Goal: Task Accomplishment & Management: Complete application form

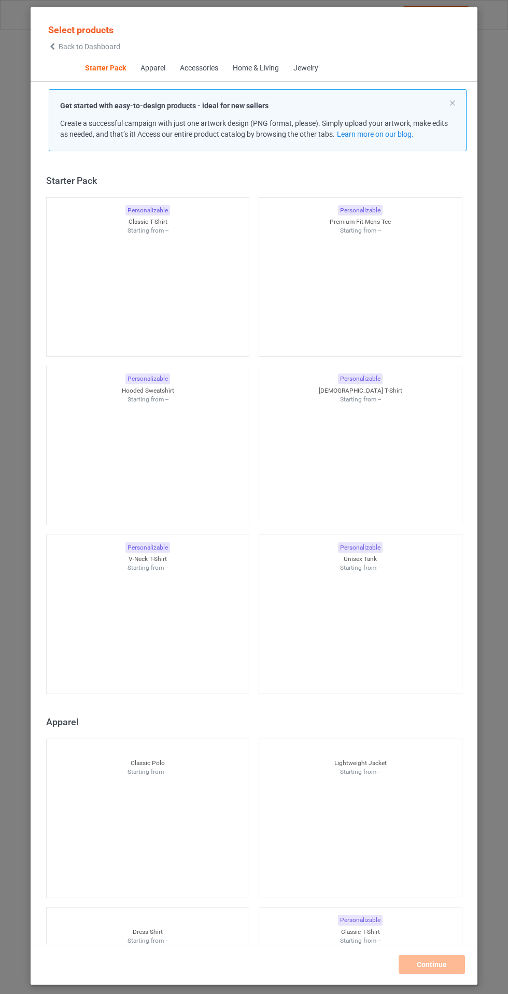
scroll to position [13, 0]
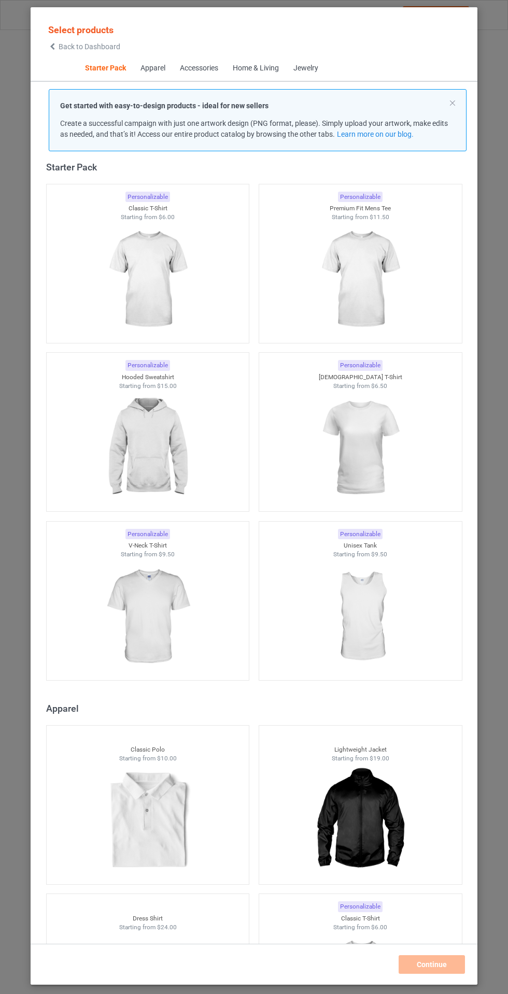
click at [157, 456] on img at bounding box center [147, 448] width 93 height 116
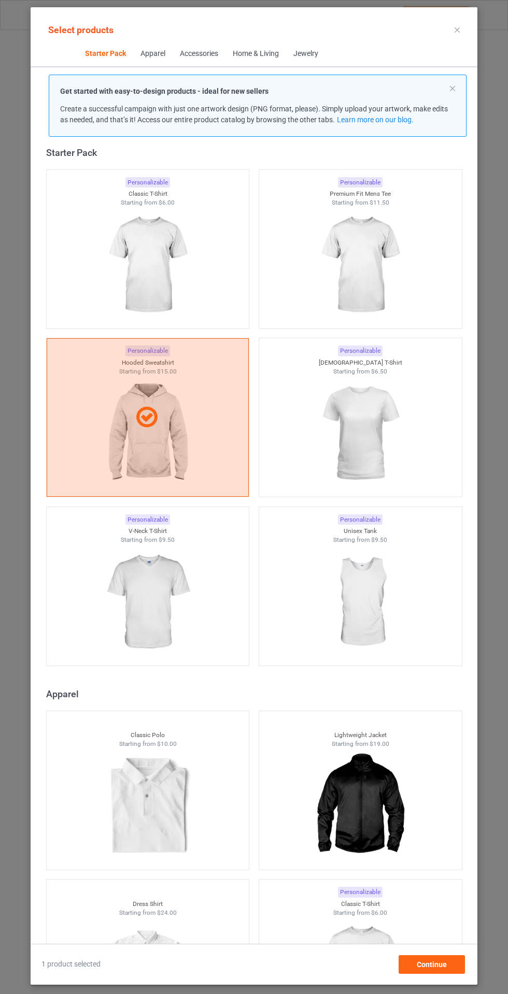
click at [181, 274] on img at bounding box center [147, 265] width 93 height 116
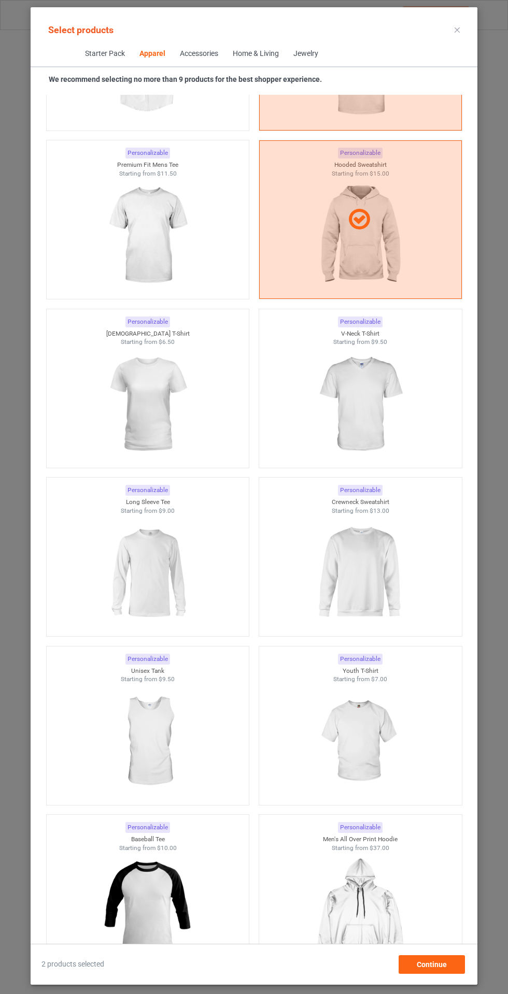
scroll to position [870, 0]
click at [162, 568] on img at bounding box center [147, 572] width 93 height 116
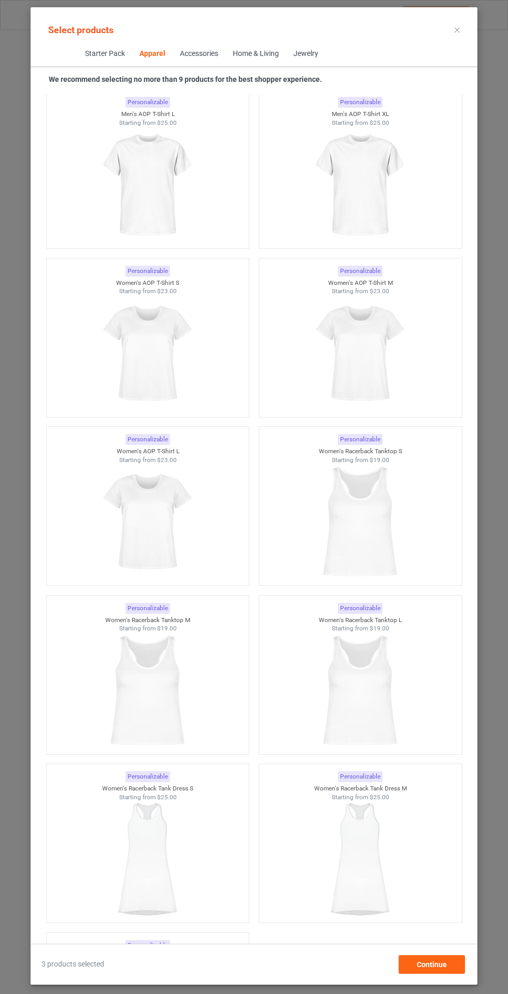
scroll to position [73, 0]
click at [434, 968] on span "Continue" at bounding box center [431, 964] width 30 height 8
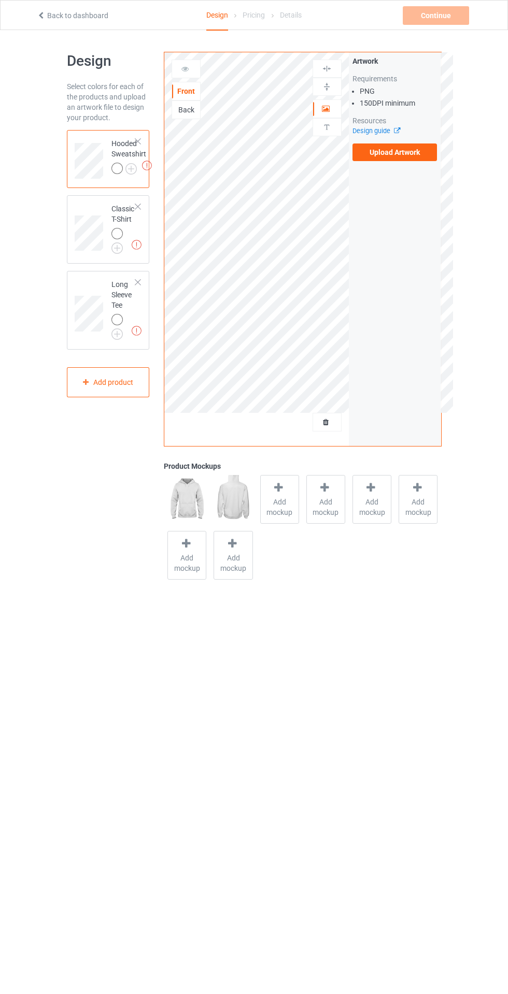
click at [413, 157] on label "Upload Artwork" at bounding box center [394, 152] width 85 height 18
click at [0, 0] on input "Upload Artwork" at bounding box center [0, 0] width 0 height 0
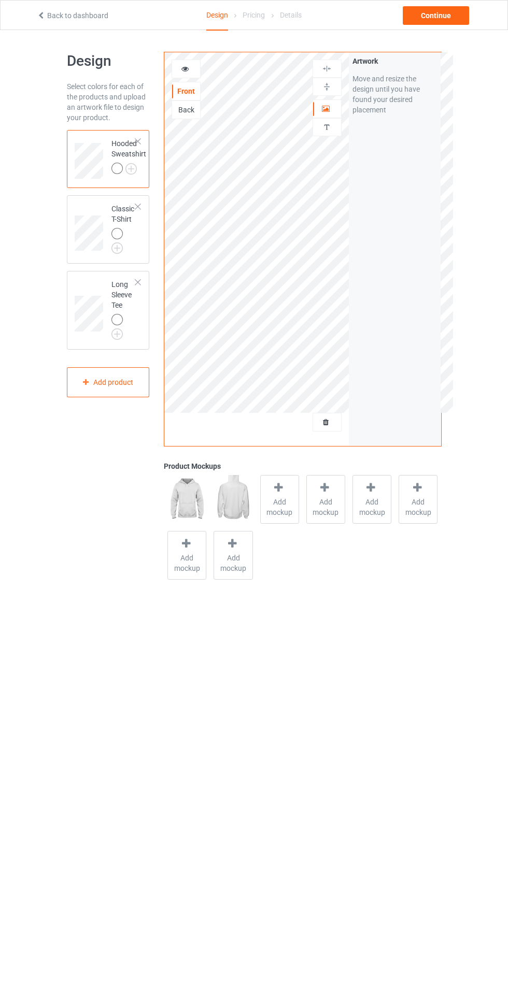
click at [292, 499] on span "Add mockup" at bounding box center [280, 507] width 38 height 21
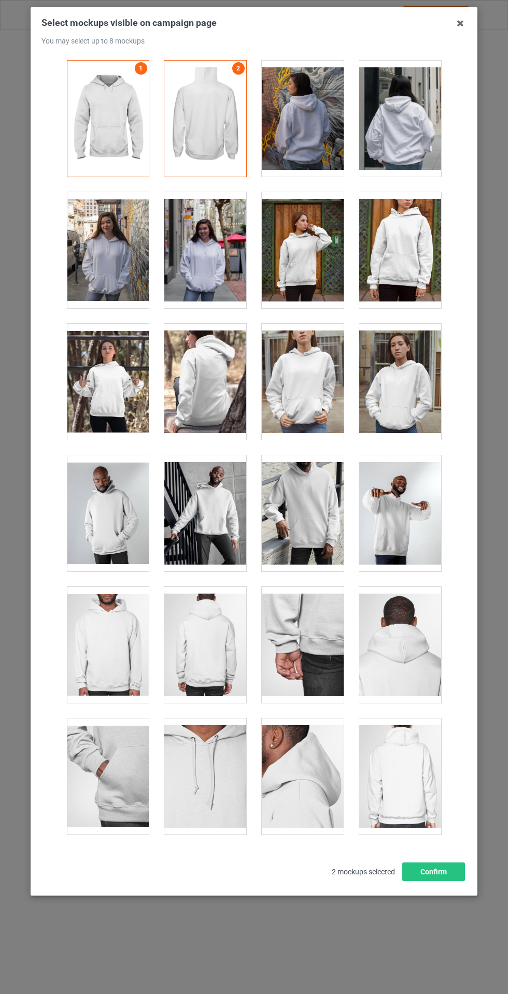
click at [402, 251] on div at bounding box center [400, 250] width 82 height 116
click at [300, 252] on div at bounding box center [303, 250] width 82 height 116
click at [226, 257] on div at bounding box center [205, 250] width 82 height 116
click at [121, 258] on div at bounding box center [108, 250] width 82 height 116
click at [434, 881] on div "Select mockups visible on campaign page You may select up to 8 mockups 1 2 6 5 …" at bounding box center [253, 449] width 425 height 864
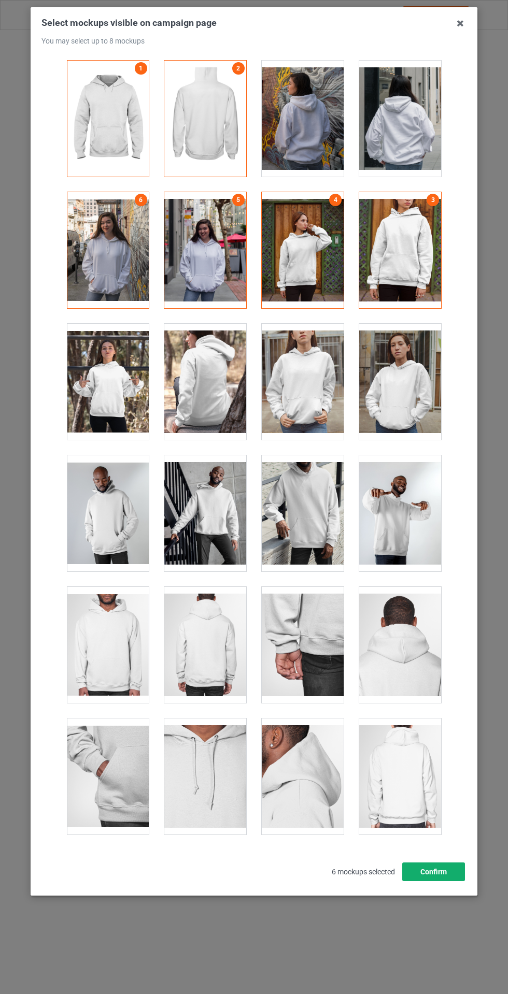
click at [434, 881] on button "Confirm" at bounding box center [433, 871] width 63 height 19
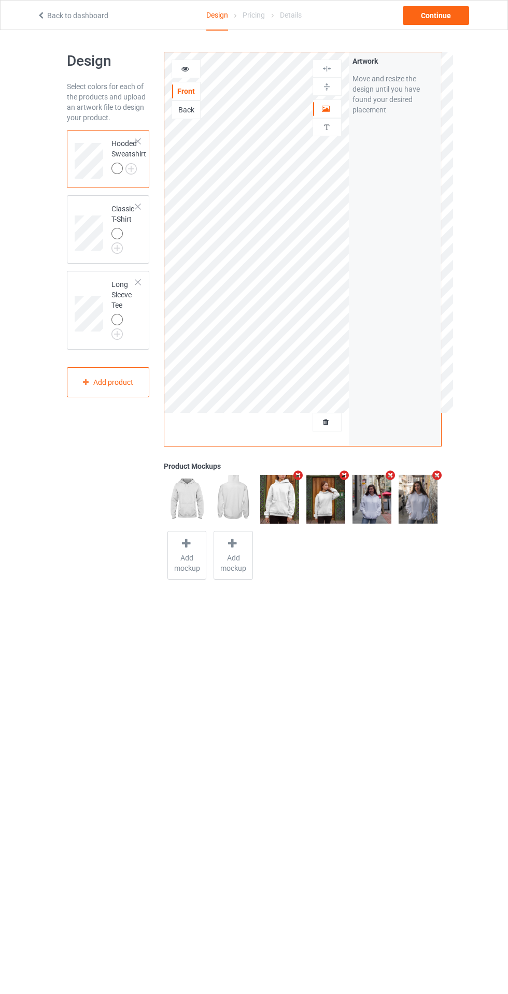
click at [0, 0] on img at bounding box center [0, 0] width 0 height 0
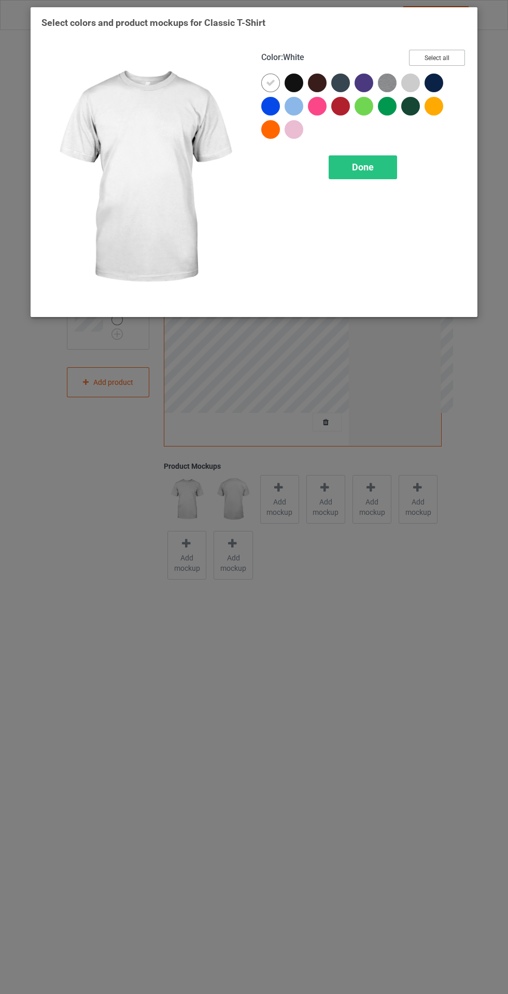
click at [452, 60] on button "Select all" at bounding box center [437, 58] width 56 height 16
click at [290, 85] on icon at bounding box center [293, 82] width 9 height 9
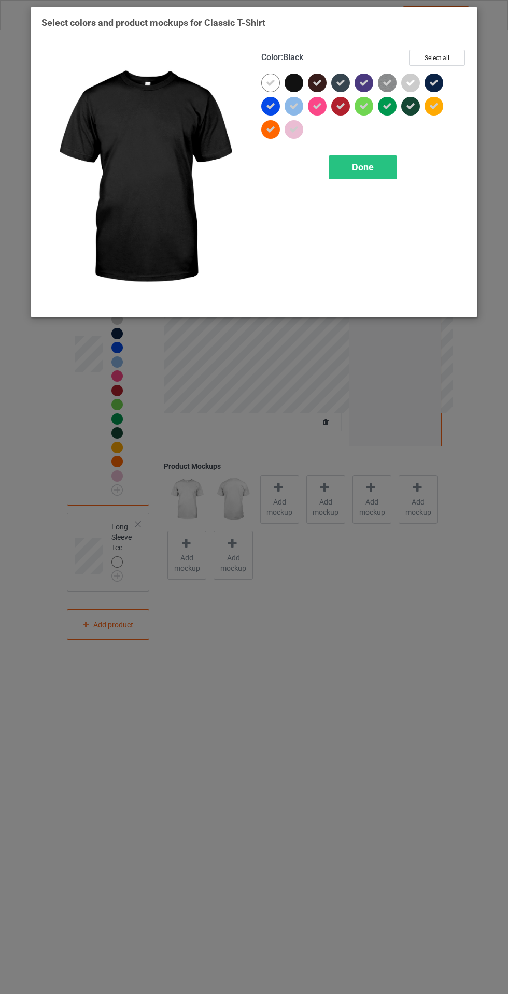
click at [379, 169] on div "Done" at bounding box center [362, 167] width 68 height 24
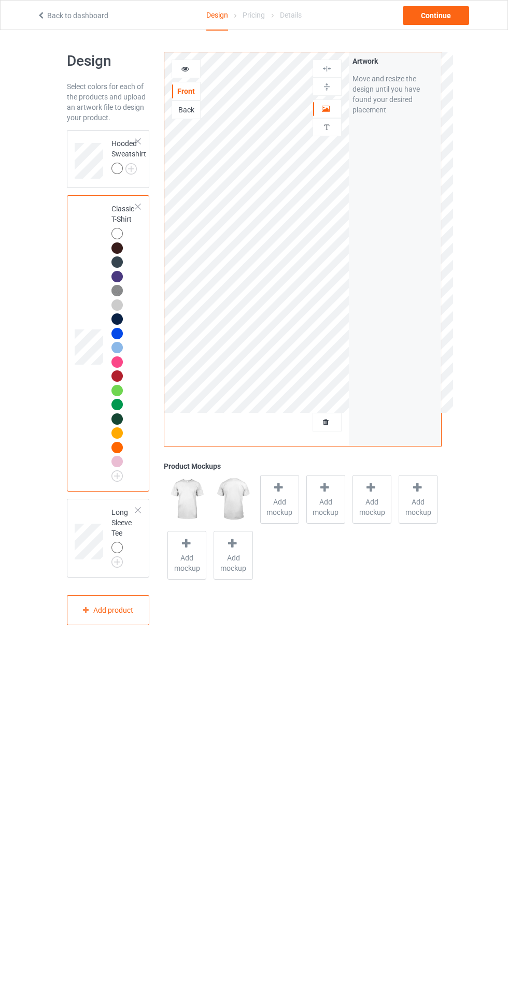
click at [298, 494] on div "Add mockup" at bounding box center [279, 499] width 39 height 49
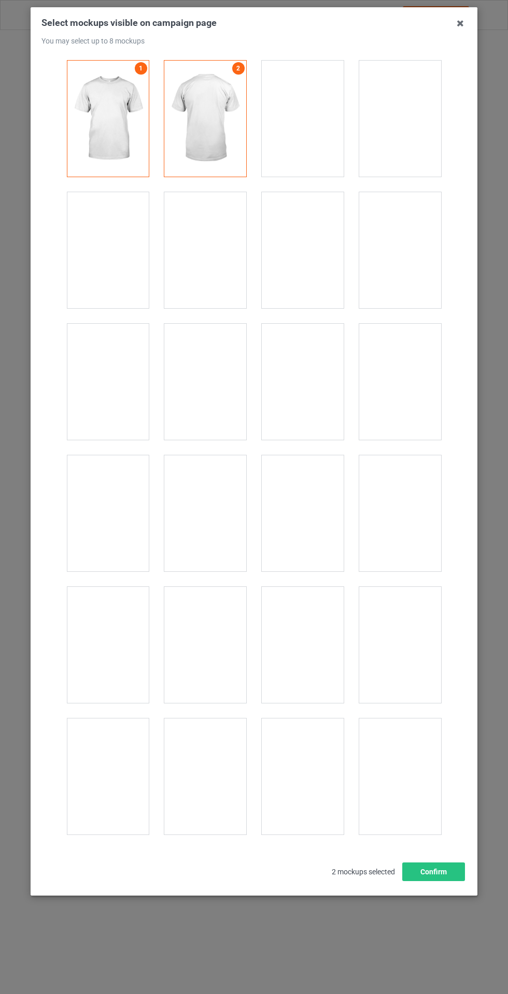
click at [398, 877] on div at bounding box center [400, 908] width 82 height 116
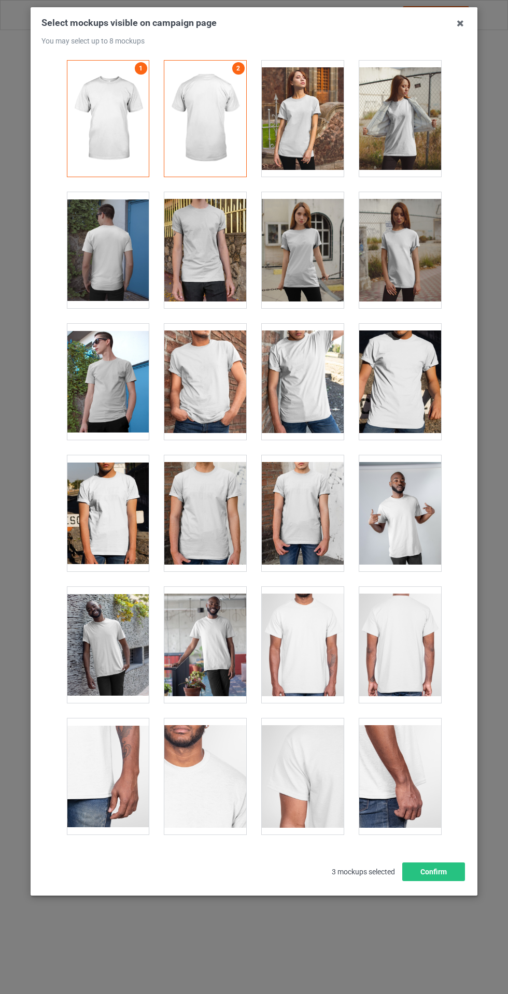
click at [311, 875] on div at bounding box center [303, 908] width 82 height 116
click at [224, 874] on div at bounding box center [205, 908] width 82 height 116
click at [430, 881] on button "Confirm" at bounding box center [433, 871] width 63 height 19
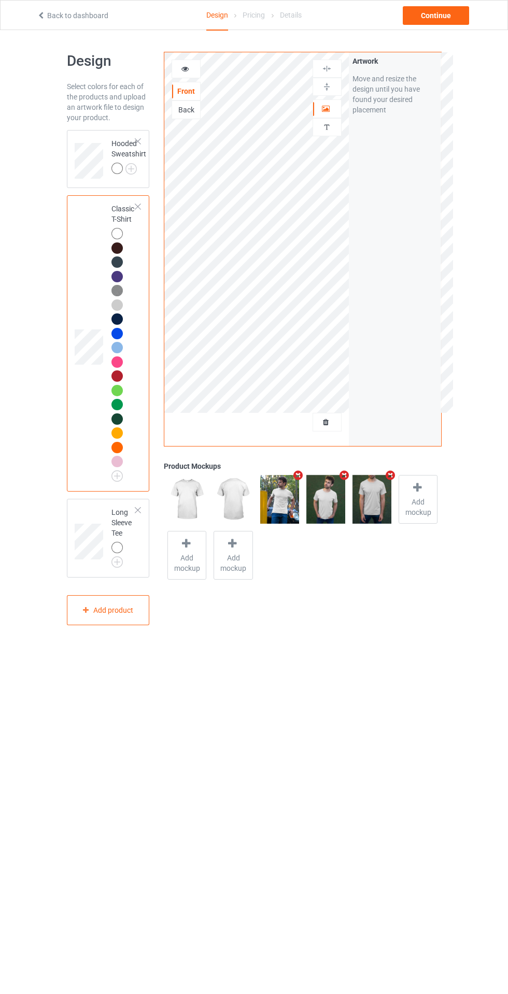
click at [114, 552] on div at bounding box center [116, 547] width 11 height 11
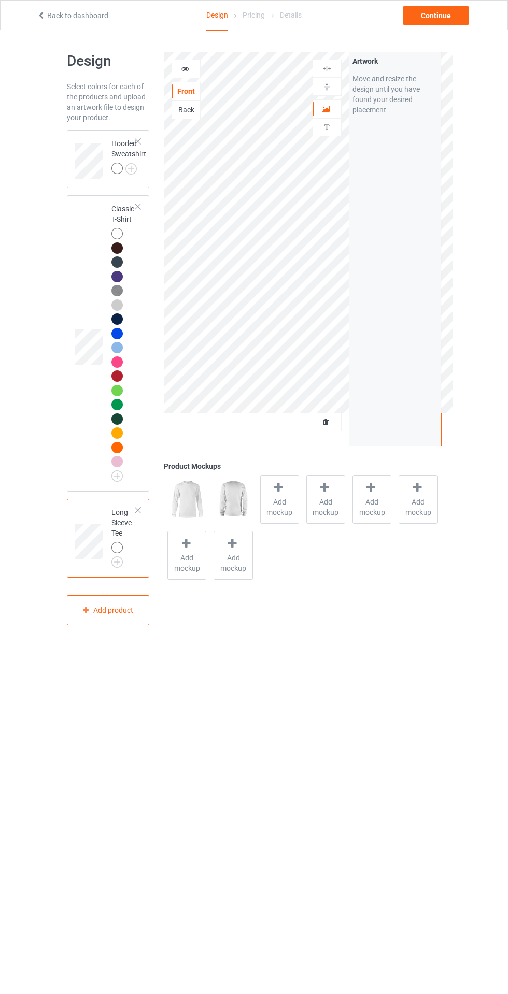
click at [0, 0] on img at bounding box center [0, 0] width 0 height 0
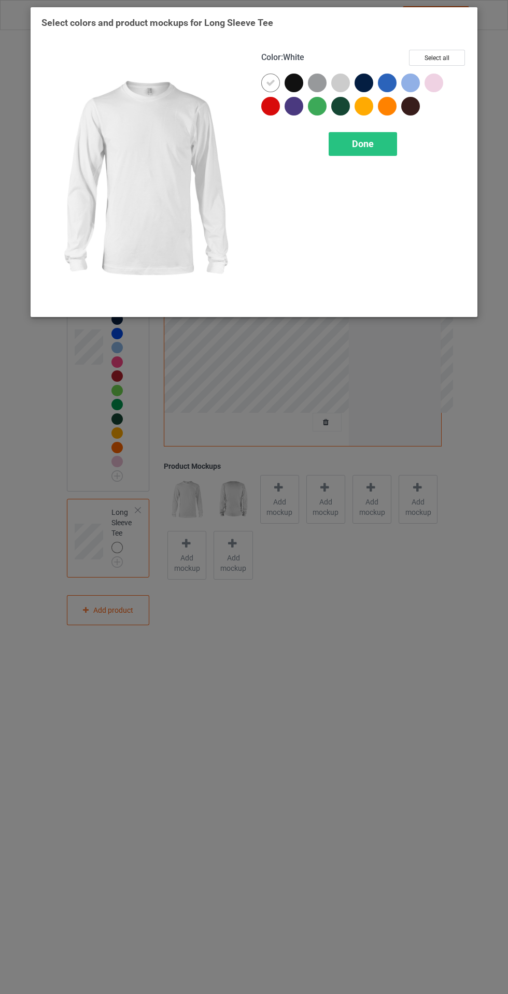
click at [446, 52] on button "Select all" at bounding box center [437, 58] width 56 height 16
click at [292, 78] on icon at bounding box center [293, 82] width 9 height 9
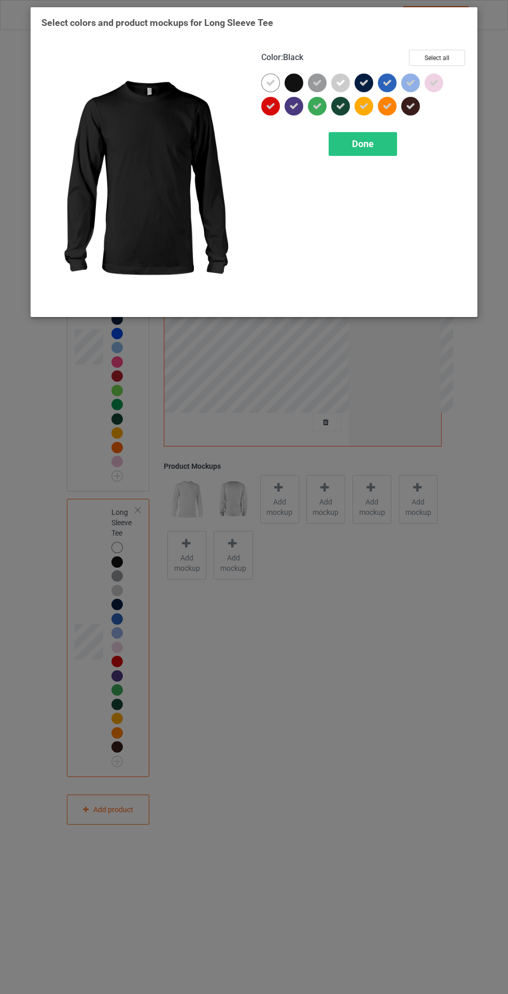
click at [364, 143] on span "Done" at bounding box center [363, 143] width 22 height 11
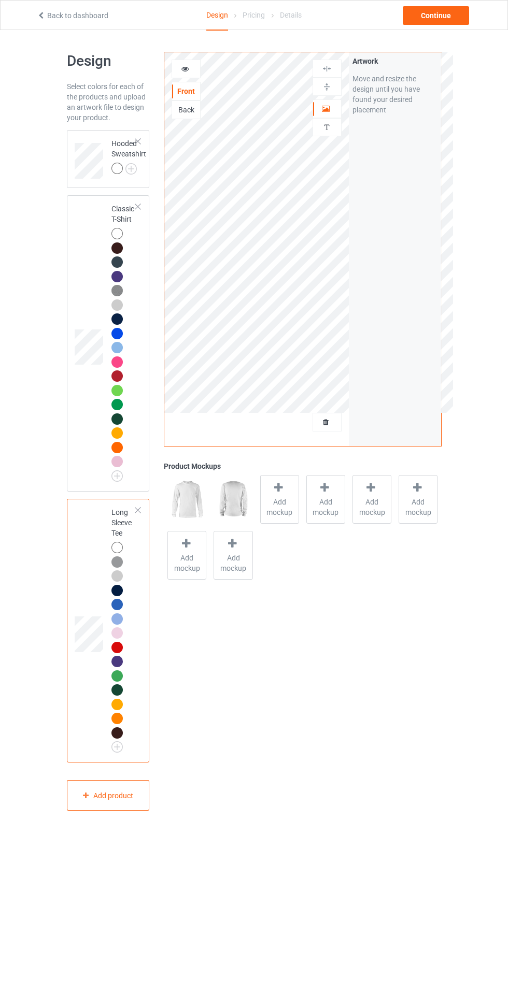
click at [293, 484] on div "Add mockup" at bounding box center [279, 499] width 39 height 49
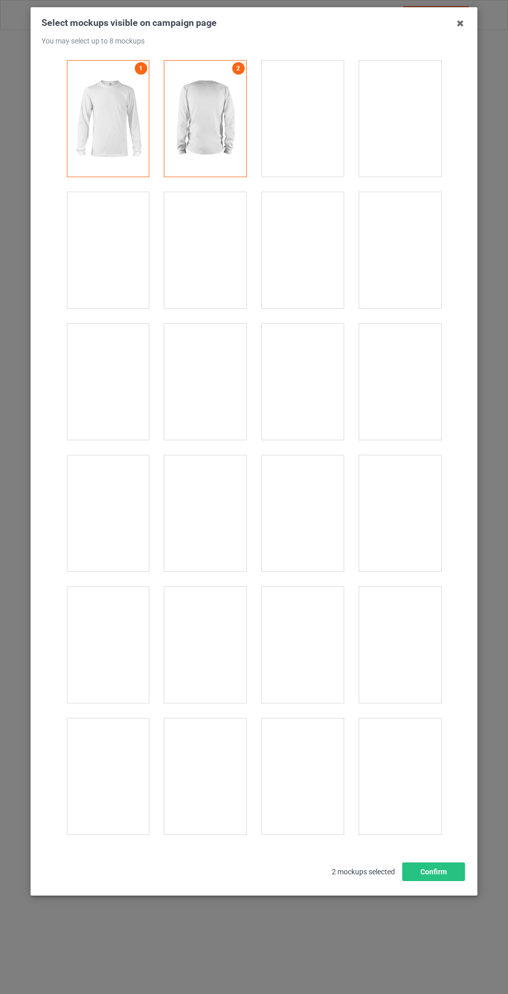
click at [128, 501] on div at bounding box center [108, 513] width 82 height 116
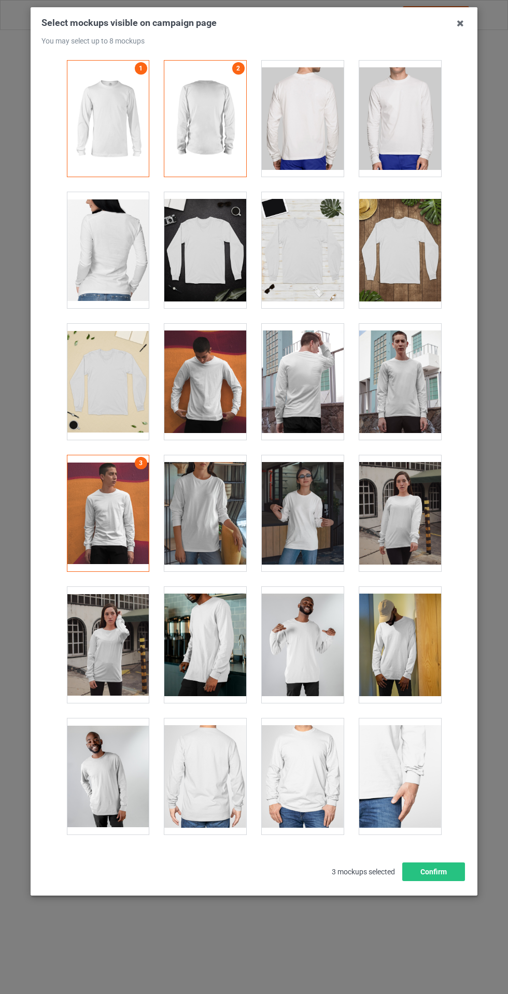
click at [410, 381] on div at bounding box center [400, 382] width 82 height 116
click at [401, 516] on div at bounding box center [400, 513] width 82 height 116
click at [412, 657] on div at bounding box center [400, 645] width 82 height 116
click at [425, 881] on button "Confirm" at bounding box center [433, 871] width 63 height 19
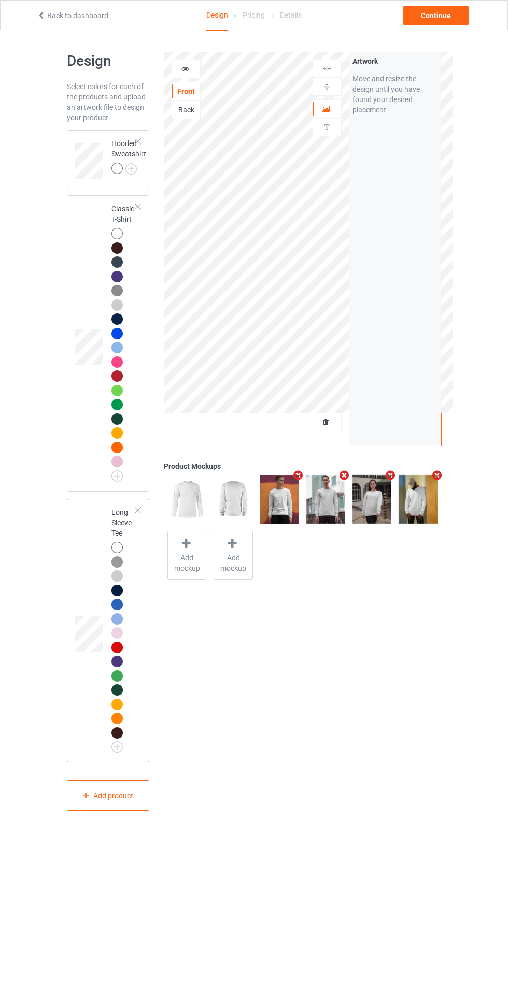
click at [0, 0] on img at bounding box center [0, 0] width 0 height 0
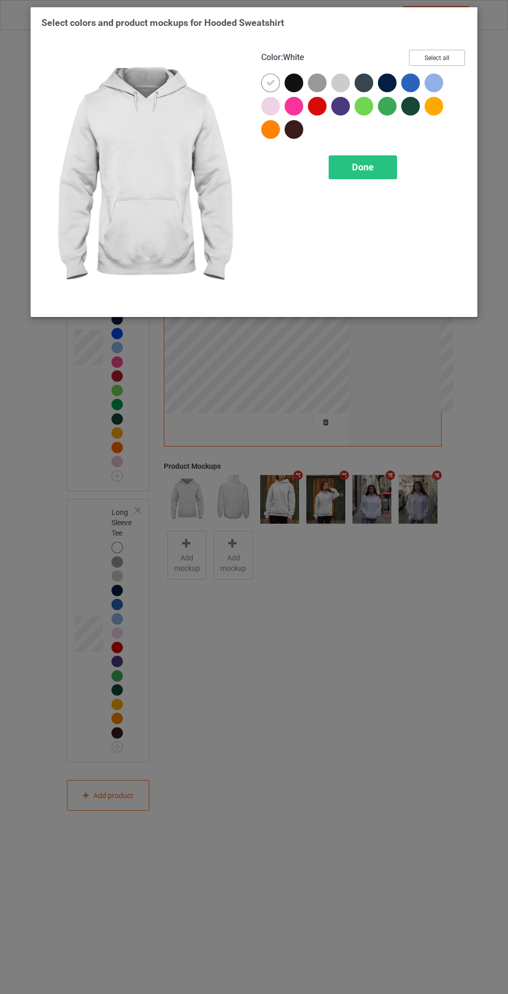
click at [450, 62] on button "Select all" at bounding box center [437, 58] width 56 height 16
click at [292, 84] on icon at bounding box center [293, 82] width 9 height 9
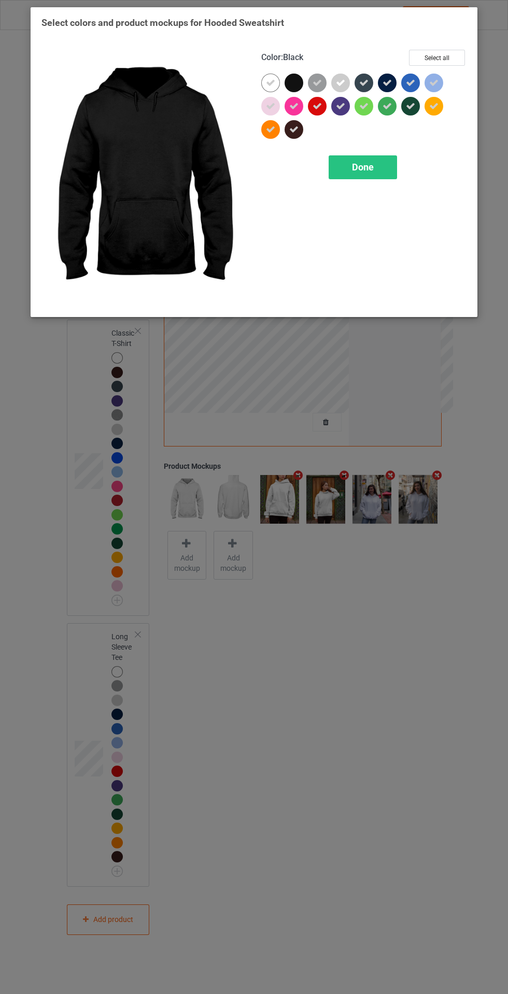
click at [371, 163] on span "Done" at bounding box center [363, 167] width 22 height 11
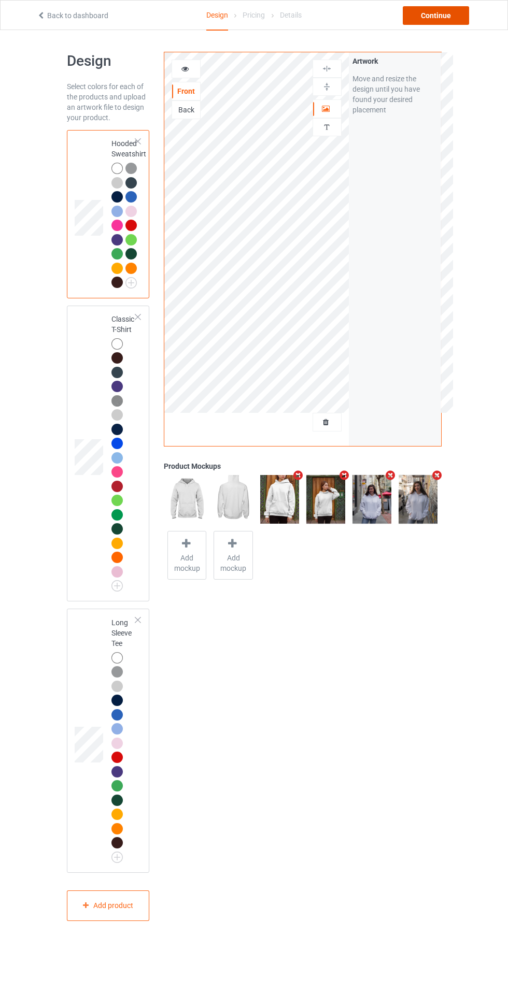
click at [444, 19] on div "Continue" at bounding box center [435, 15] width 66 height 19
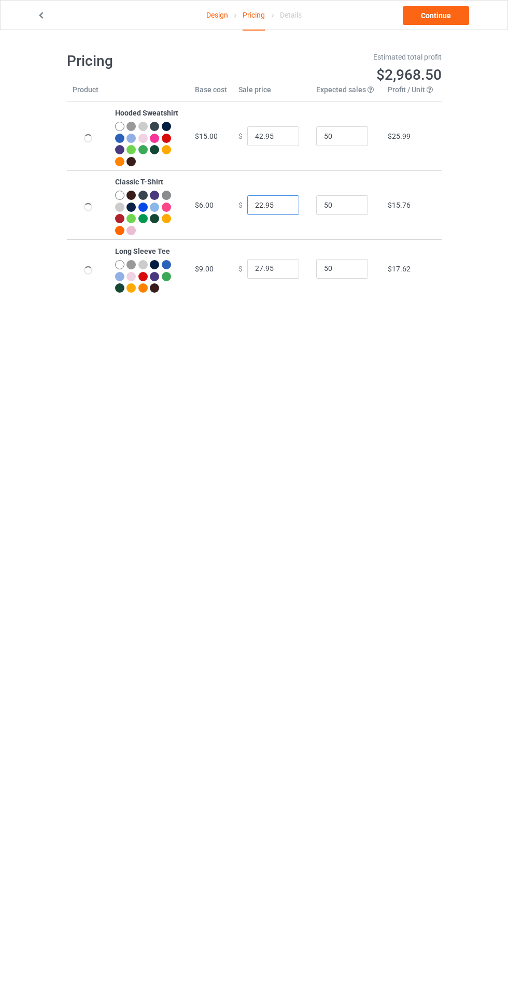
click at [258, 205] on input "22.95" at bounding box center [273, 205] width 52 height 20
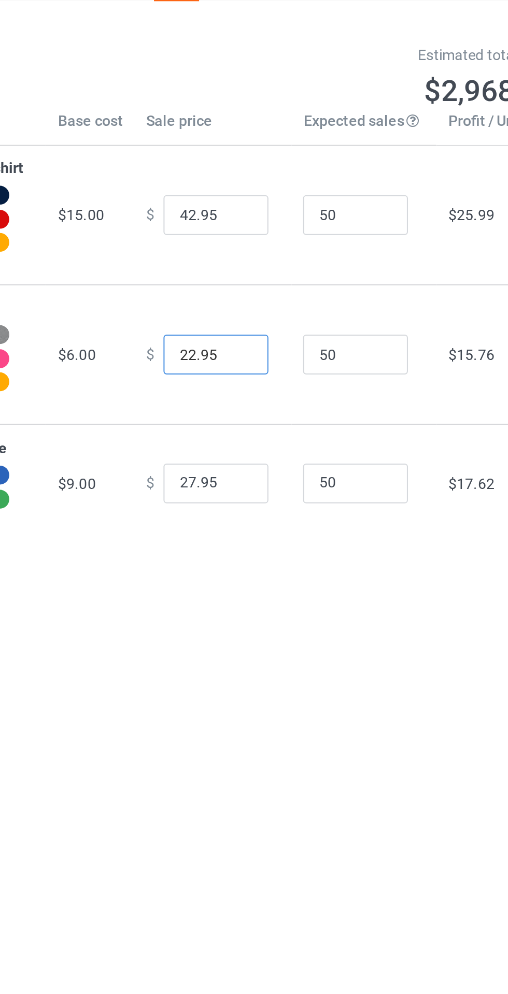
click at [263, 203] on input "22.95" at bounding box center [273, 205] width 52 height 20
type input "25.95"
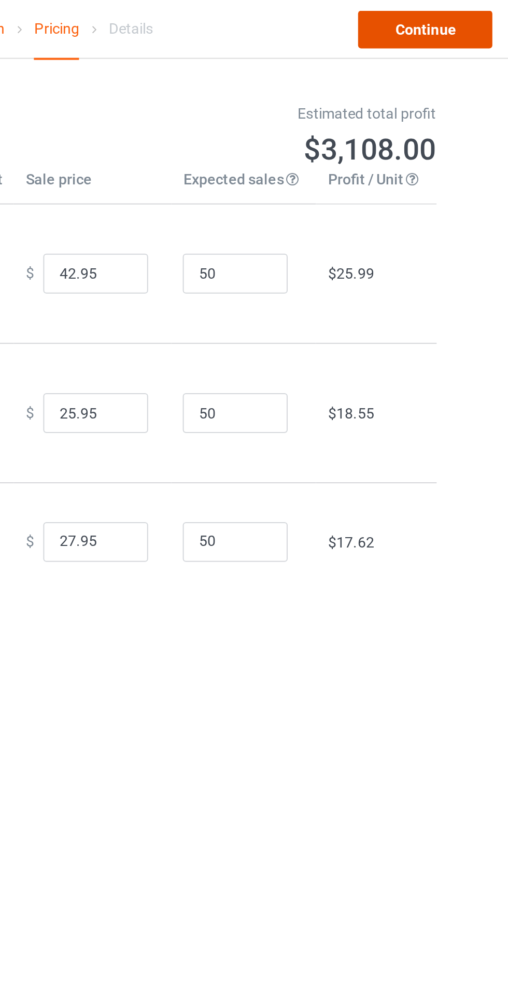
click at [432, 21] on link "Continue" at bounding box center [435, 15] width 66 height 19
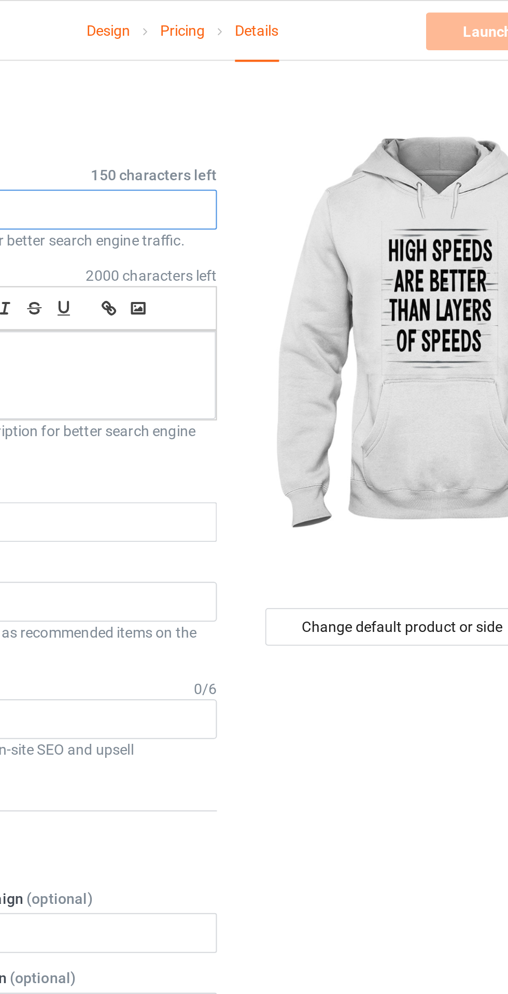
click at [235, 103] on input "text" at bounding box center [169, 104] width 204 height 20
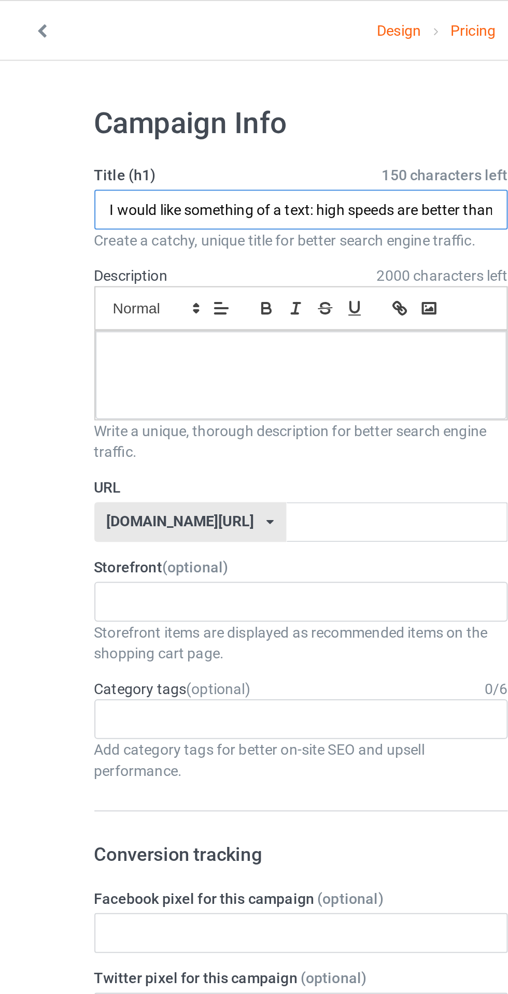
scroll to position [0, 57]
click at [121, 104] on input "I would like something of a text: high speeds are better than layers of speeds" at bounding box center [169, 104] width 204 height 20
type input "high speeds are better than layers of speeds"
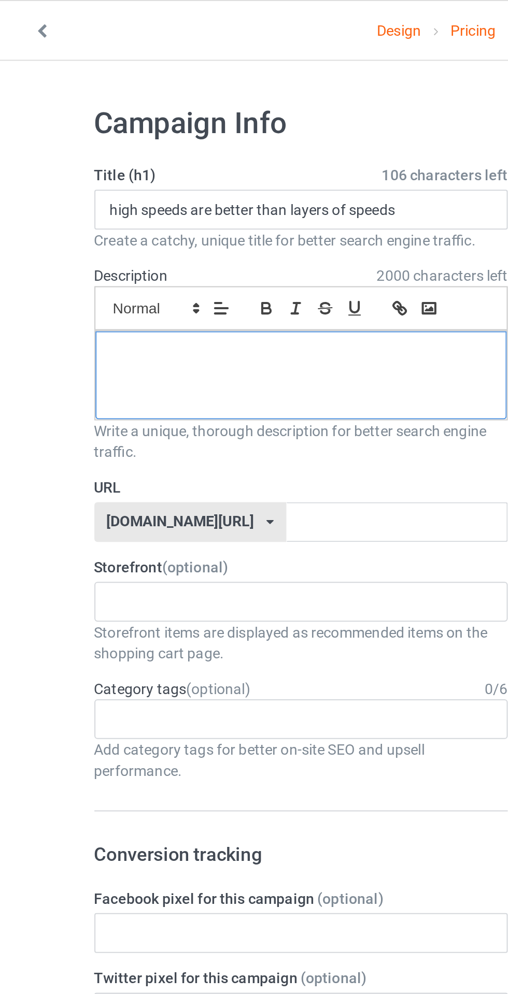
click at [153, 171] on p at bounding box center [169, 175] width 186 height 10
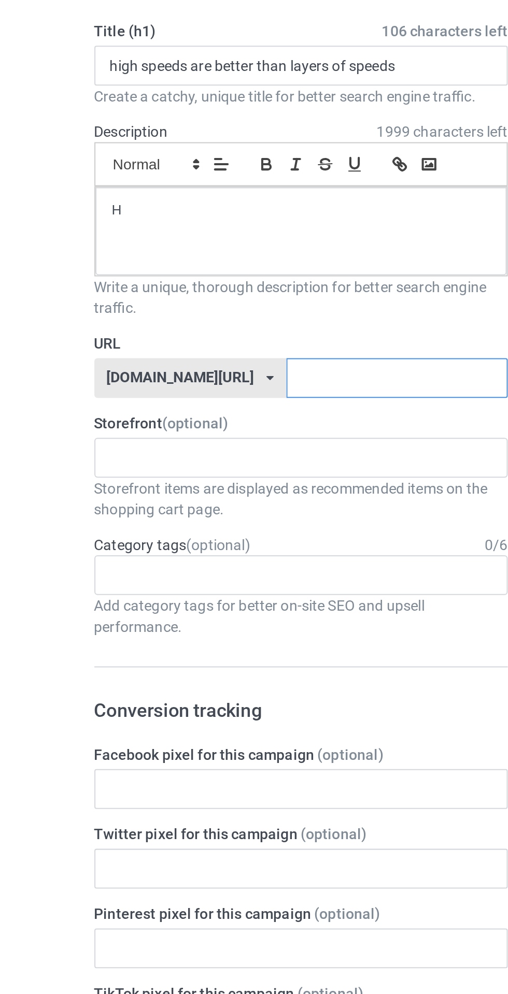
click at [171, 260] on input "text" at bounding box center [216, 258] width 109 height 20
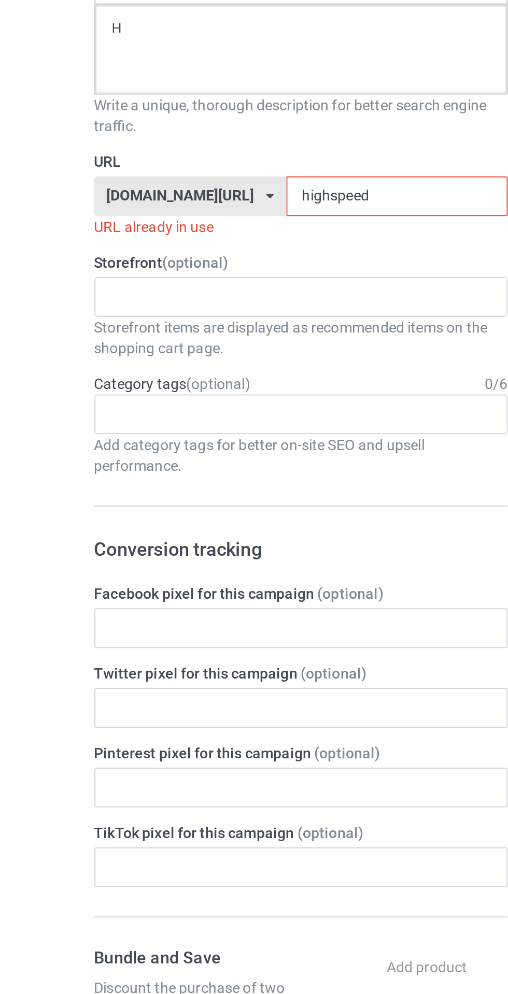
click at [140, 290] on label "Storefront (optional)" at bounding box center [169, 290] width 204 height 10
click at [143, 317] on div "BoubouBrave THE best shirt ever 65fdca709c68e1002e377c78 654901ae34d55e0036a02c…" at bounding box center [169, 308] width 204 height 20
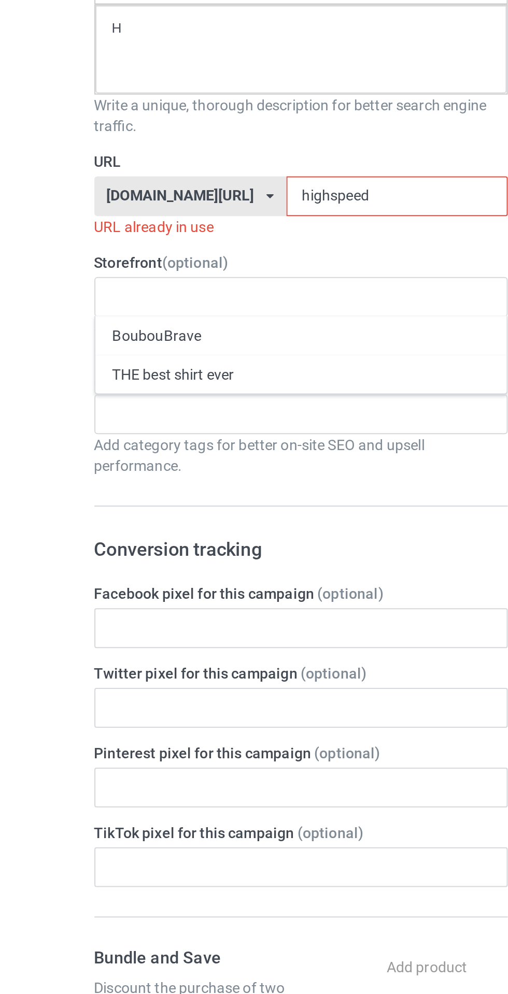
click at [141, 342] on div "THE best shirt ever" at bounding box center [168, 345] width 203 height 19
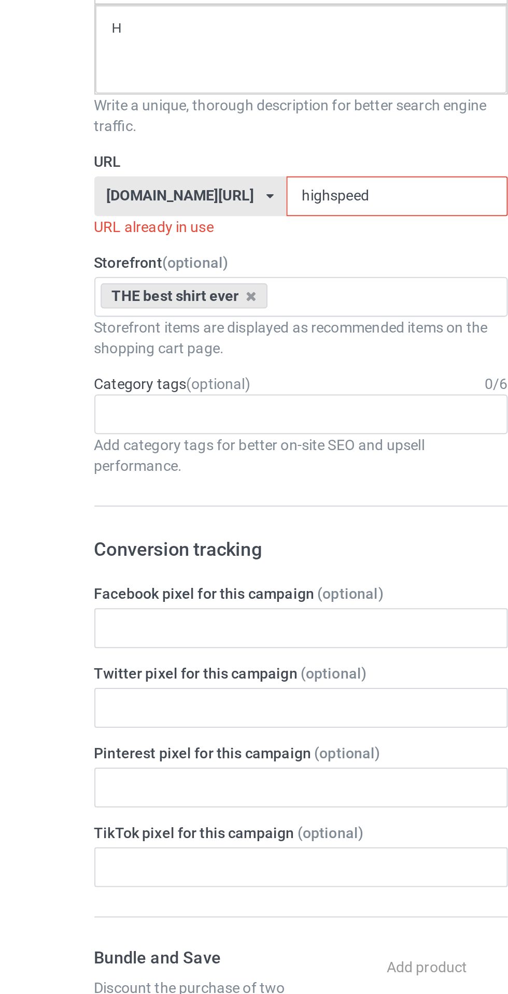
click at [207, 260] on input "highspeed" at bounding box center [216, 258] width 109 height 20
type input "highspeediu"
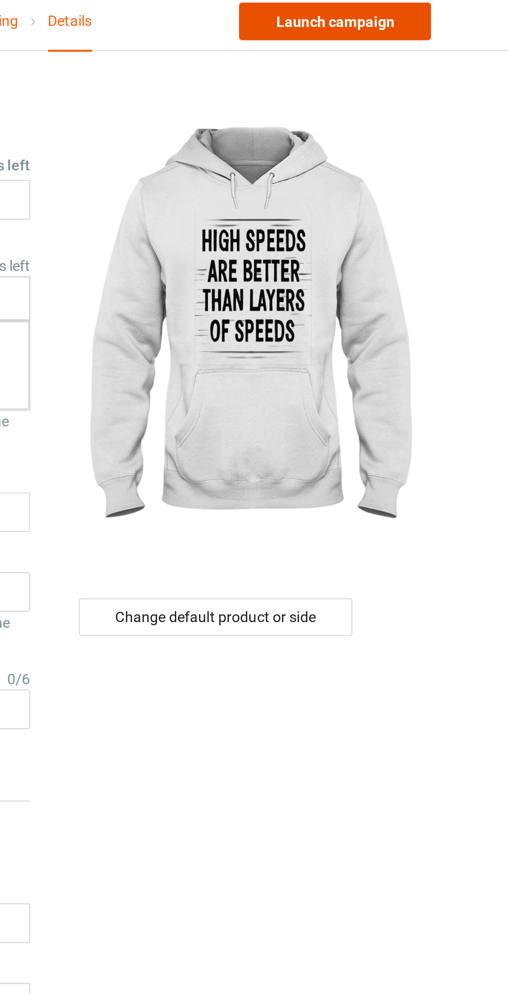
click at [439, 22] on link "Launch campaign" at bounding box center [421, 15] width 95 height 19
